Goal: Task Accomplishment & Management: Manage account settings

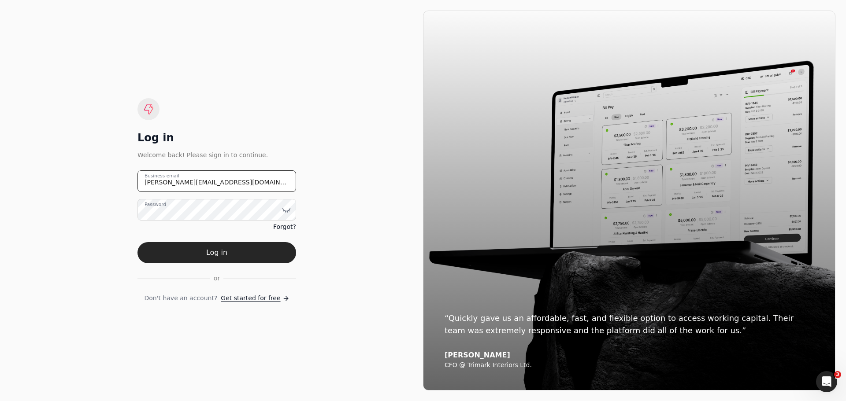
drag, startPoint x: 226, startPoint y: 180, endPoint x: 114, endPoint y: 188, distance: 112.2
click at [114, 188] on div "Log in Welcome back! Please sign in to continue. [PERSON_NAME][EMAIL_ADDRESS][D…" at bounding box center [217, 201] width 412 height 380
type email "[EMAIL_ADDRESS][DOMAIN_NAME]"
click at [288, 210] on icon at bounding box center [286, 210] width 9 height 9
click at [359, 249] on div "Log in Welcome back! Please sign in to continue. [EMAIL_ADDRESS][DOMAIN_NAME] B…" at bounding box center [217, 201] width 412 height 380
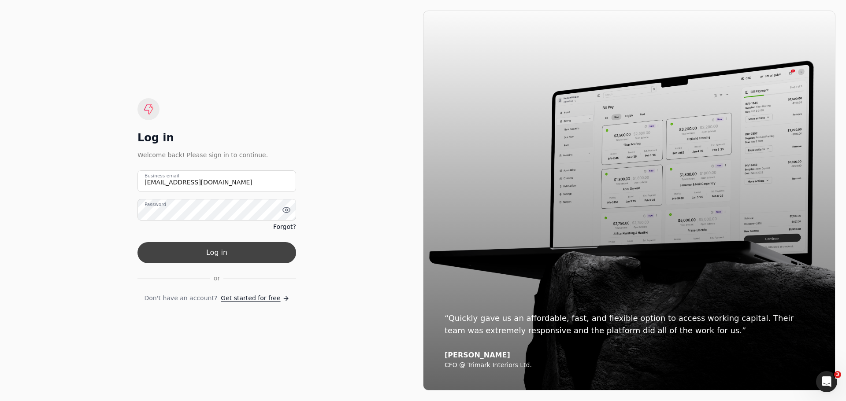
click at [245, 253] on button "Log in" at bounding box center [216, 252] width 159 height 21
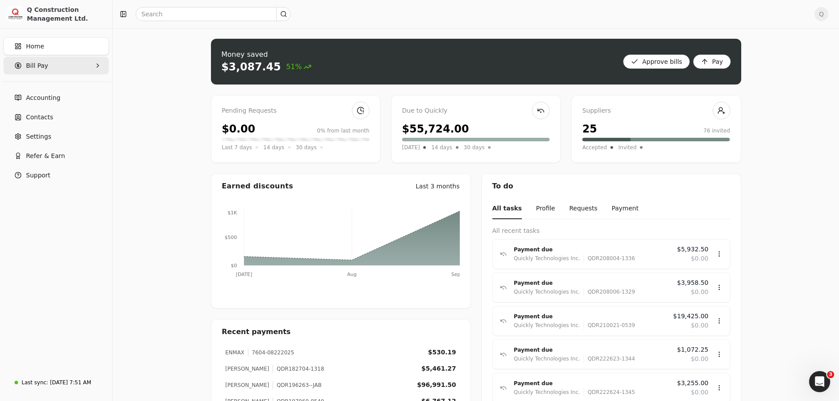
click at [42, 68] on span "Bill Pay" at bounding box center [37, 65] width 22 height 9
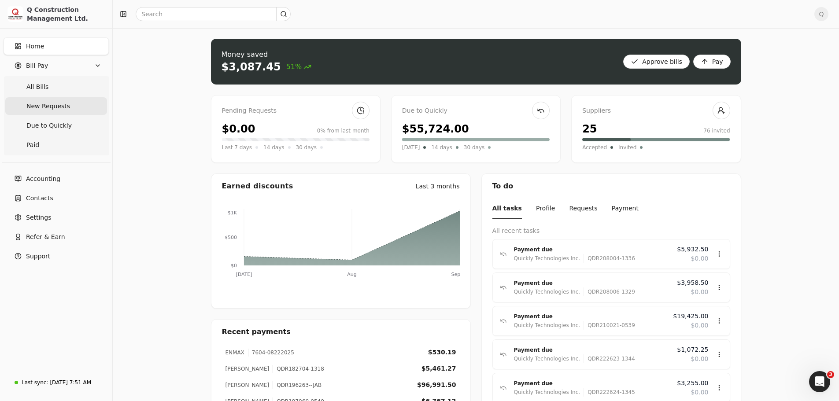
click at [46, 108] on span "New Requests" at bounding box center [48, 106] width 44 height 9
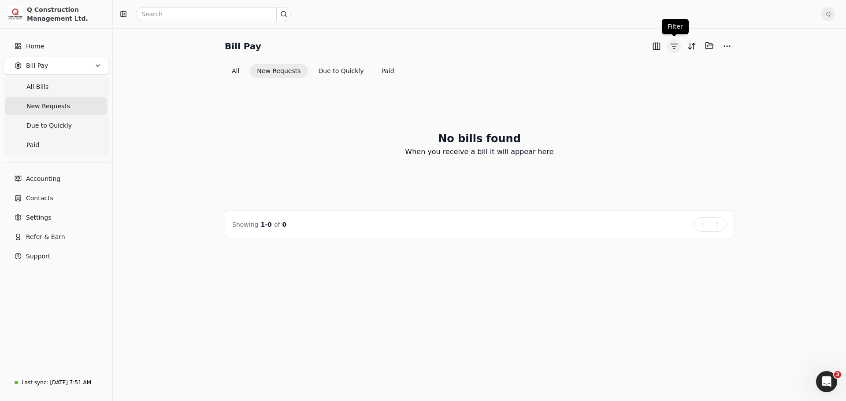
click at [673, 48] on button "button" at bounding box center [674, 46] width 14 height 14
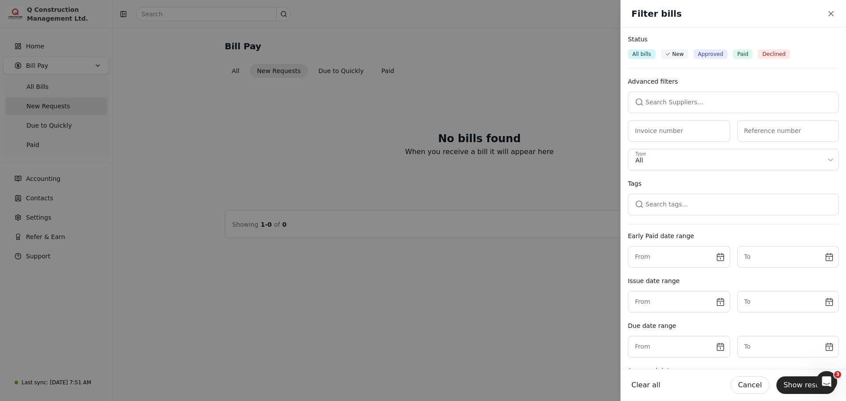
click at [649, 103] on button "button" at bounding box center [733, 102] width 211 height 21
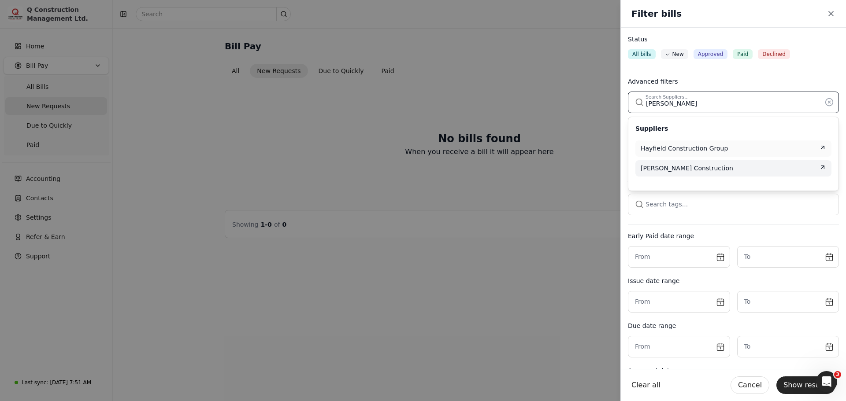
type input "[PERSON_NAME]"
click at [661, 168] on span "[PERSON_NAME] Construction" at bounding box center [686, 168] width 93 height 9
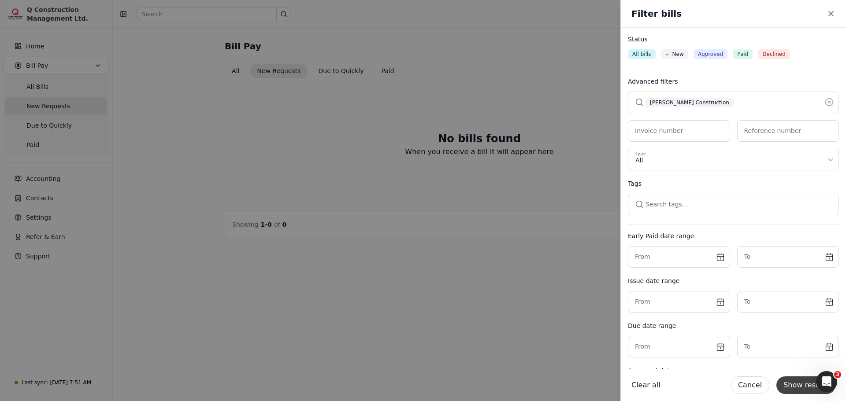
click at [791, 383] on button "Show results" at bounding box center [805, 386] width 59 height 18
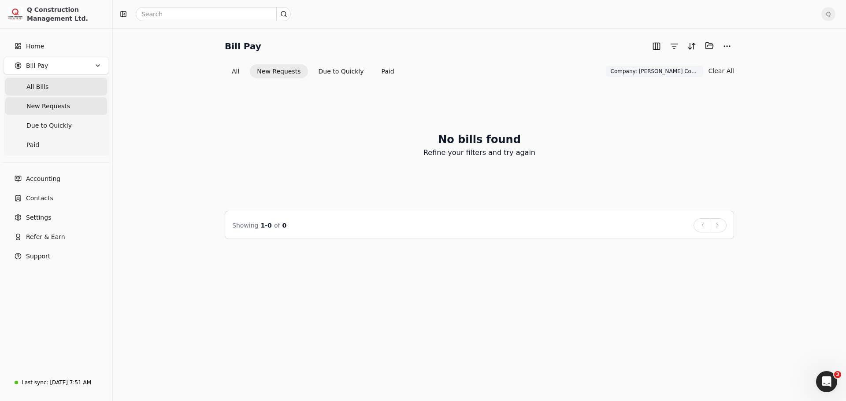
click at [42, 88] on span "All Bills" at bounding box center [37, 86] width 22 height 9
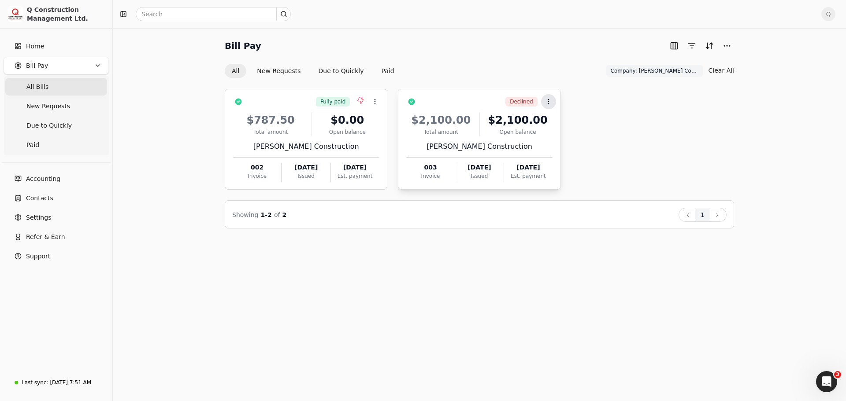
click at [547, 103] on icon at bounding box center [548, 101] width 7 height 7
click at [729, 47] on button "More" at bounding box center [727, 46] width 14 height 14
click at [785, 33] on div "Bill Pay All New Requests Due to Quickly Paid Company: [PERSON_NAME] Constructi…" at bounding box center [479, 214] width 733 height 373
click at [826, 12] on span "Q" at bounding box center [828, 14] width 14 height 14
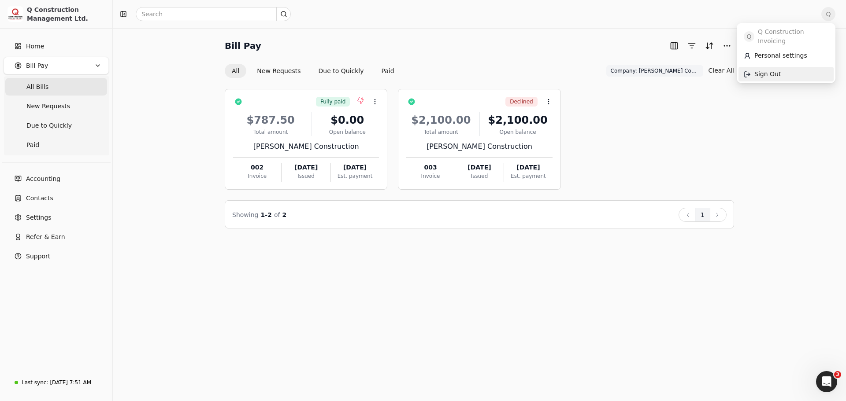
click at [772, 70] on span "Sign Out" at bounding box center [767, 74] width 26 height 9
